Goal: Task Accomplishment & Management: Manage account settings

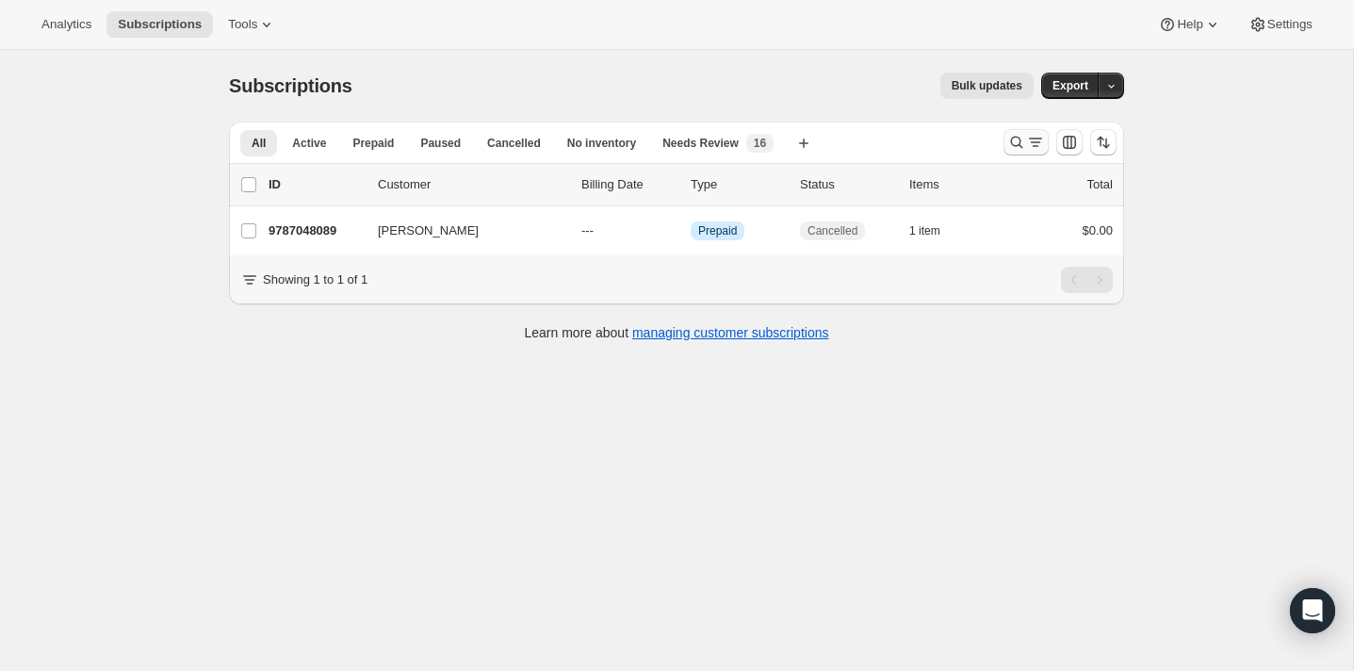
click at [1006, 135] on button "Search and filter results" at bounding box center [1026, 142] width 45 height 26
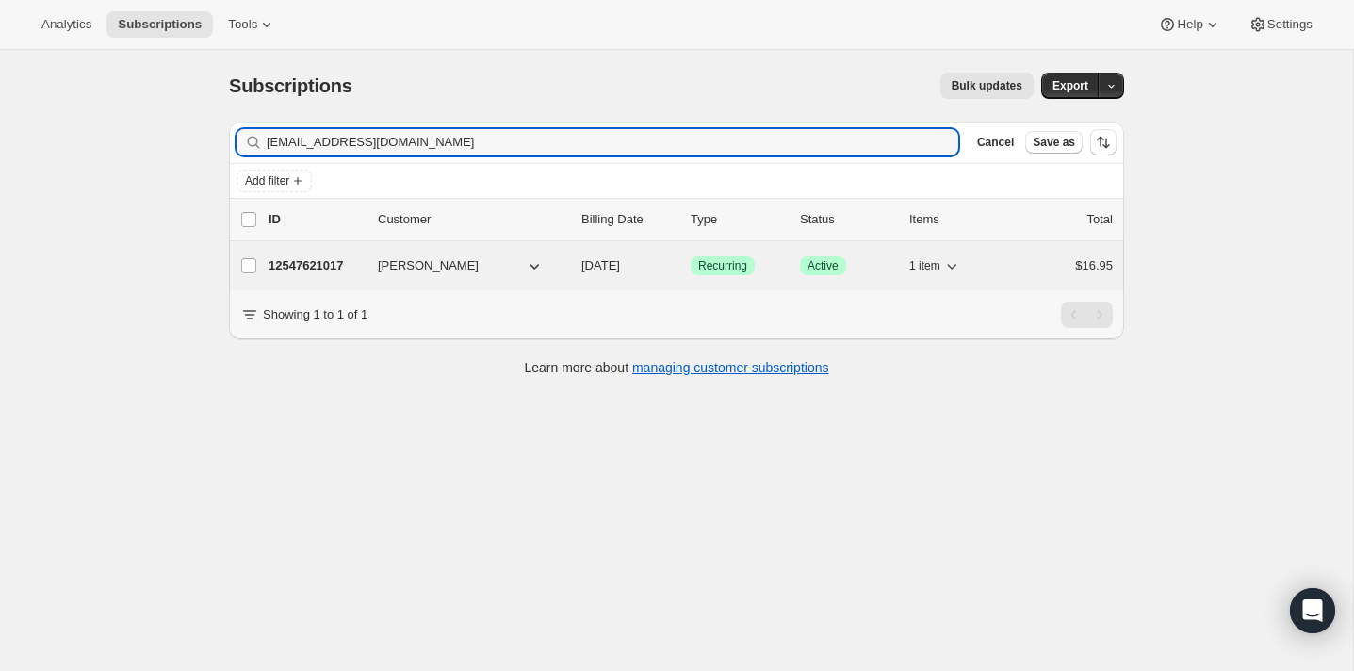
type input "hbuscanera@gmail.com"
click at [333, 263] on p "12547621017" at bounding box center [316, 265] width 94 height 19
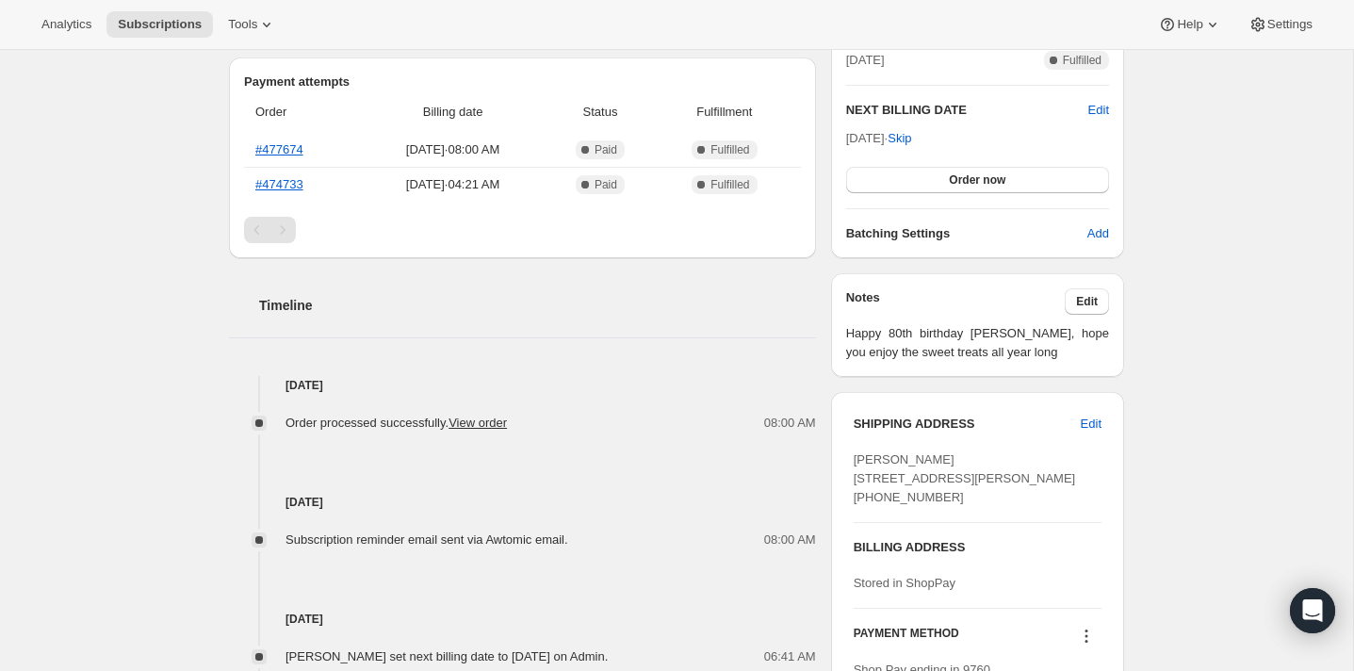
scroll to position [497, 0]
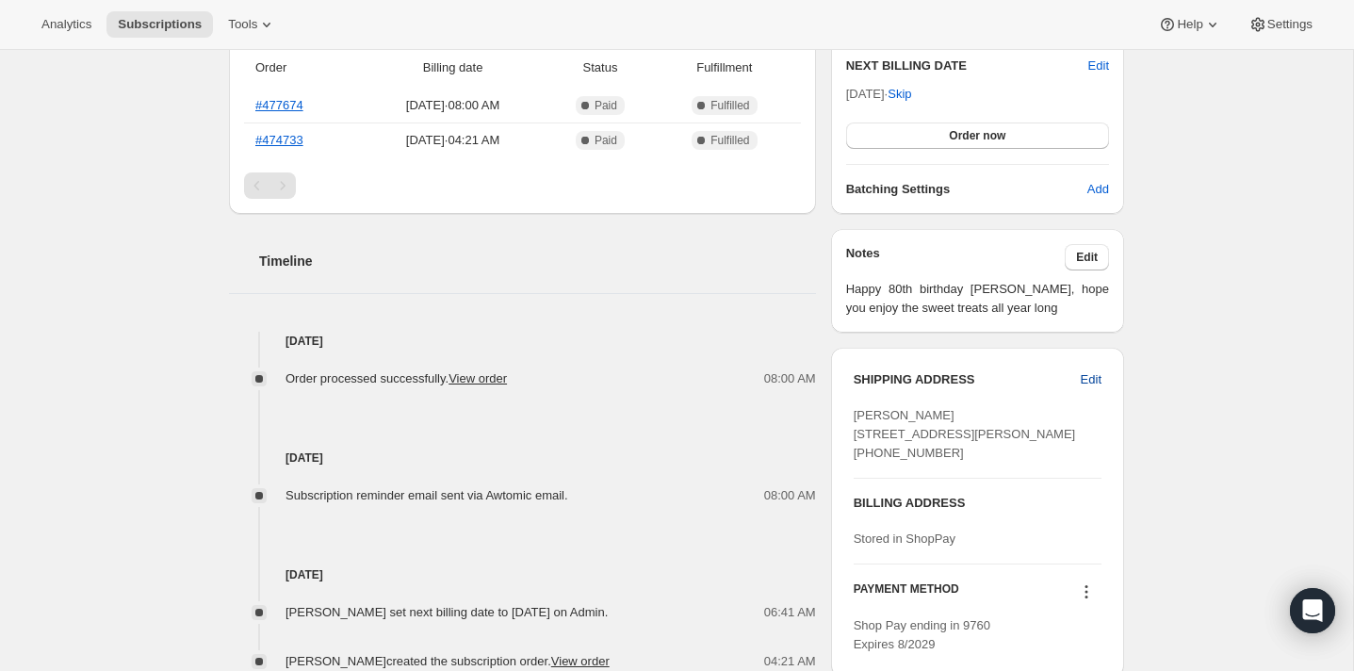
click at [1090, 378] on span "Edit" at bounding box center [1091, 379] width 21 height 19
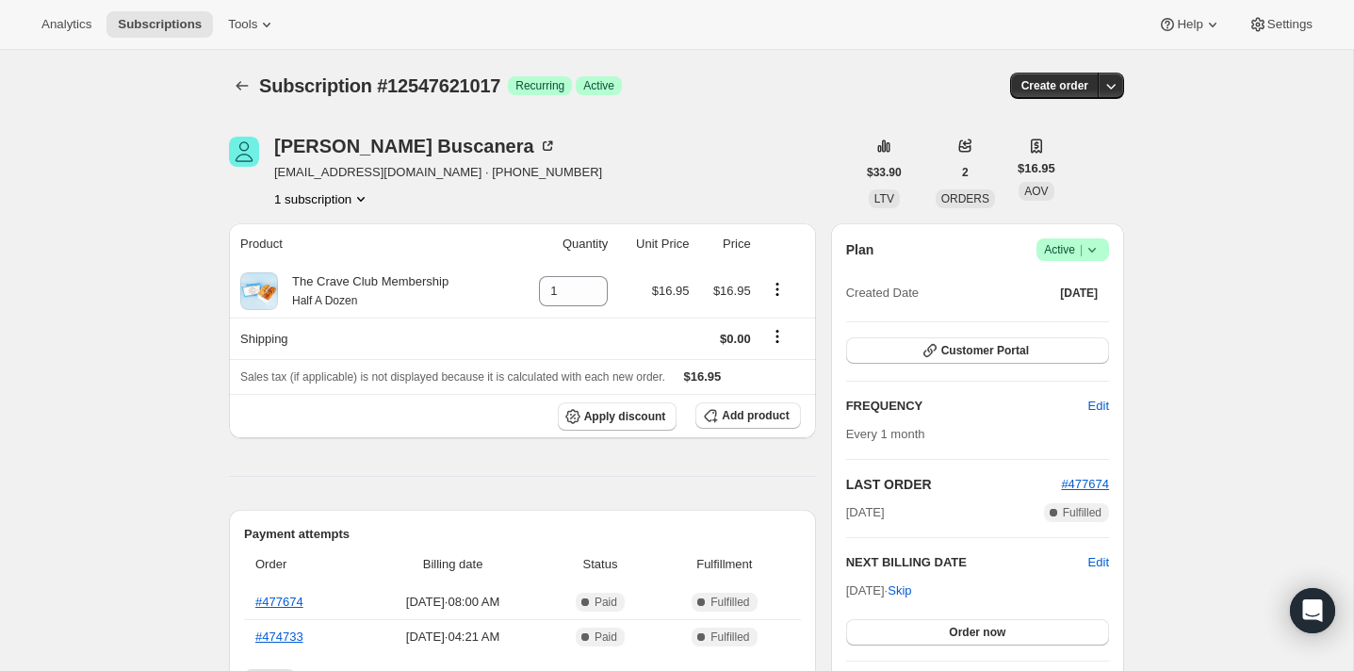
scroll to position [500, 0]
select select "MA"
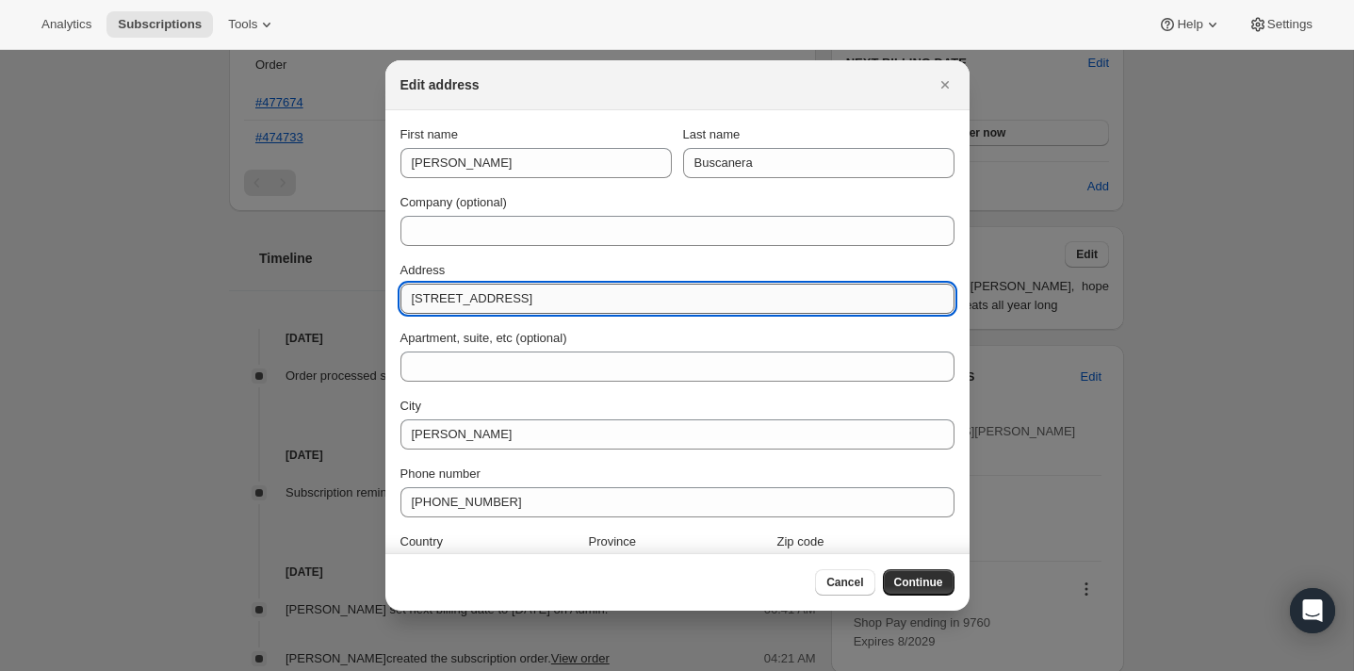
click at [545, 300] on input "12 Reservoir Street" at bounding box center [678, 299] width 554 height 30
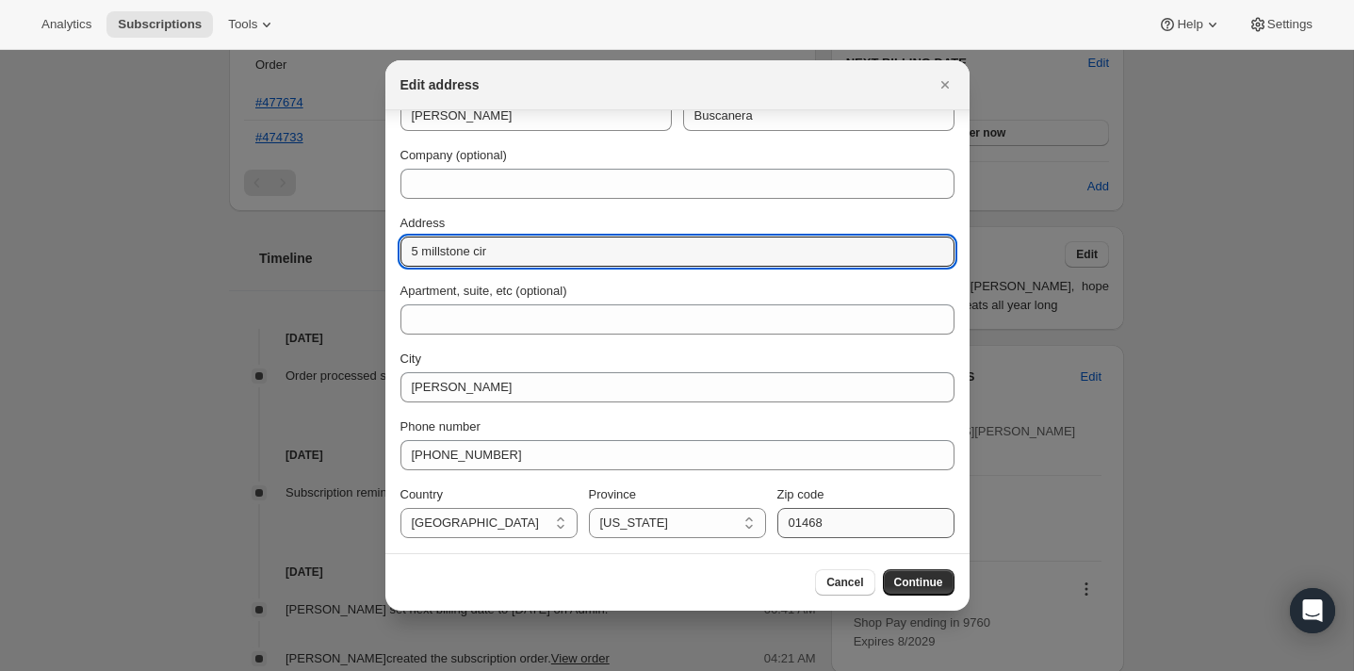
type input "5 millstone cir"
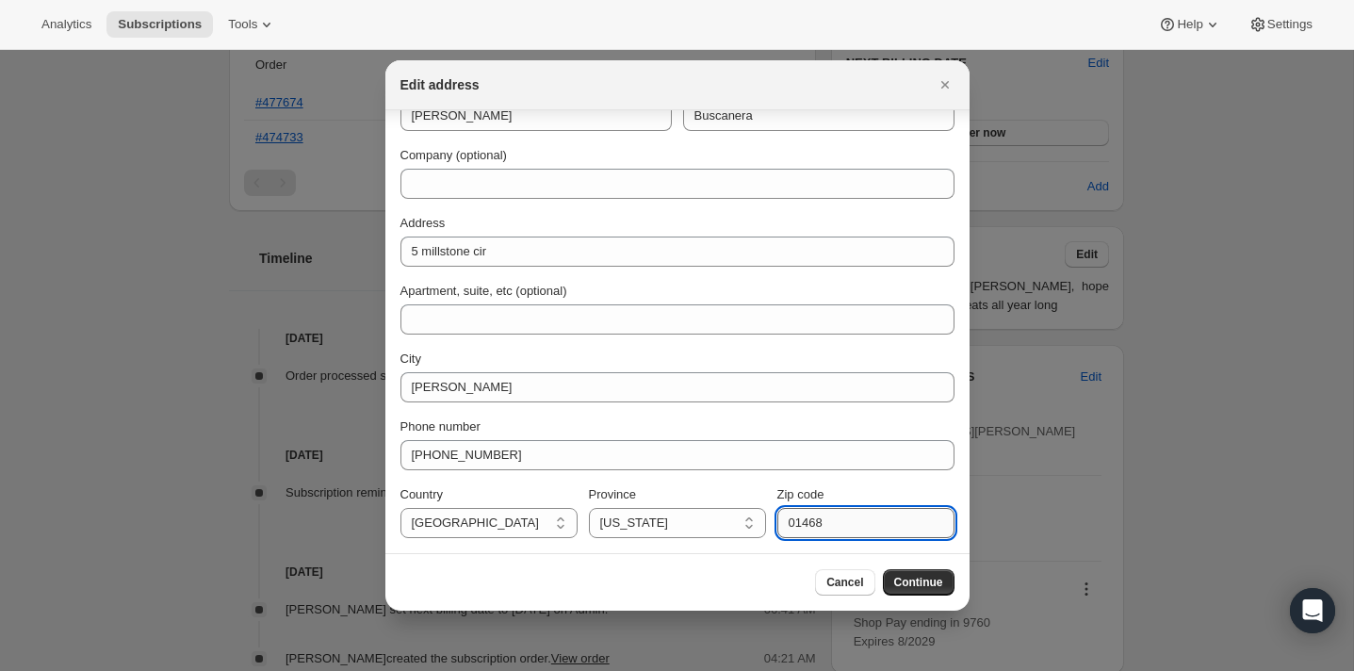
click at [857, 517] on input "01468" at bounding box center [866, 523] width 177 height 30
type input "01436"
click at [912, 578] on span "Continue" at bounding box center [918, 582] width 49 height 15
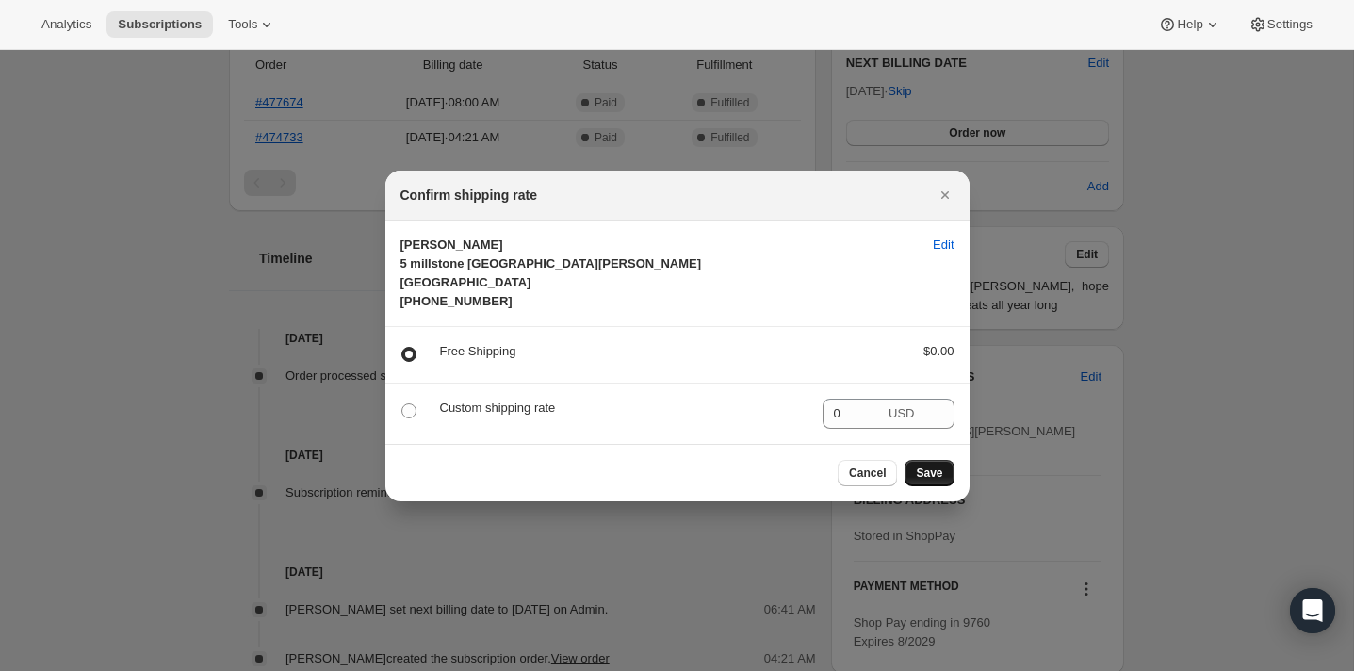
click at [930, 481] on span "Save" at bounding box center [929, 473] width 26 height 15
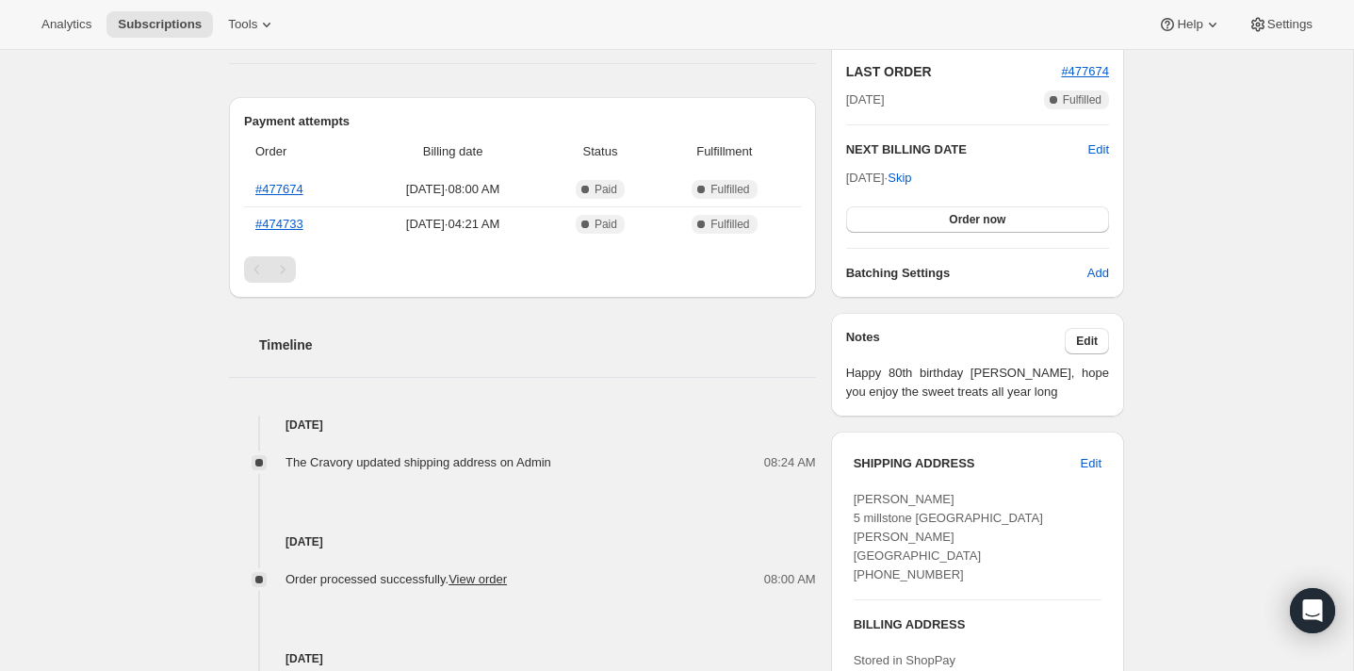
scroll to position [499, 0]
